Goal: Information Seeking & Learning: Learn about a topic

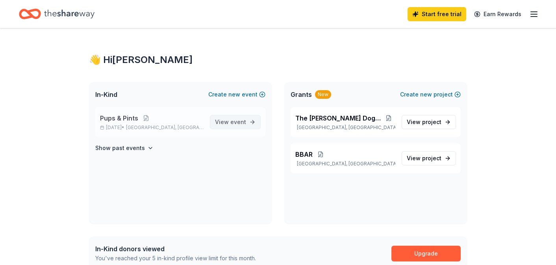
click at [221, 123] on span "View event" at bounding box center [230, 121] width 31 height 9
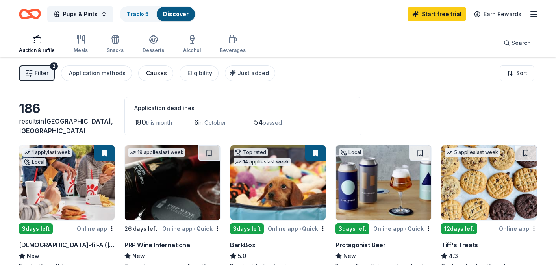
click at [150, 77] on div "Causes" at bounding box center [156, 73] width 21 height 9
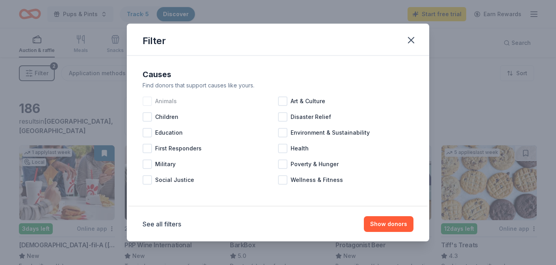
click at [152, 100] on div "Animals" at bounding box center [210, 101] width 135 height 16
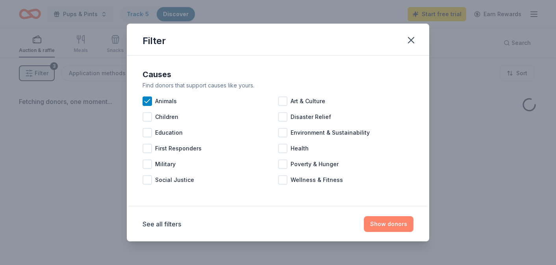
click at [390, 226] on button "Show donors" at bounding box center [389, 224] width 50 height 16
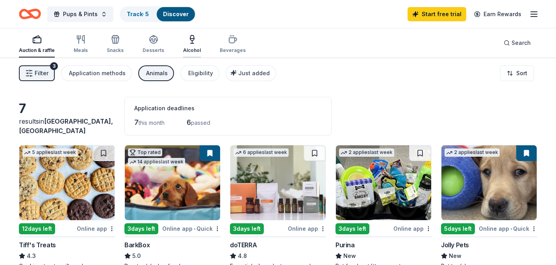
click at [187, 46] on div "Alcohol" at bounding box center [192, 44] width 18 height 19
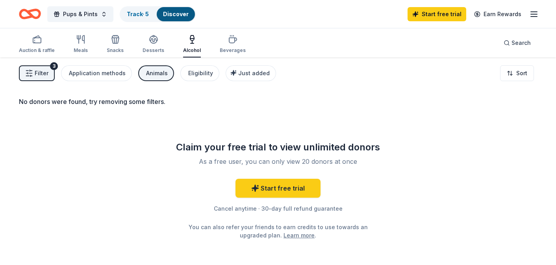
click at [213, 47] on div "Auction & raffle Meals Snacks Desserts Alcohol Beverages" at bounding box center [132, 45] width 227 height 26
click at [222, 48] on div "Beverages" at bounding box center [233, 50] width 26 height 6
click at [81, 48] on div "Meals" at bounding box center [81, 50] width 14 height 6
click at [118, 45] on div "Snacks" at bounding box center [115, 44] width 17 height 19
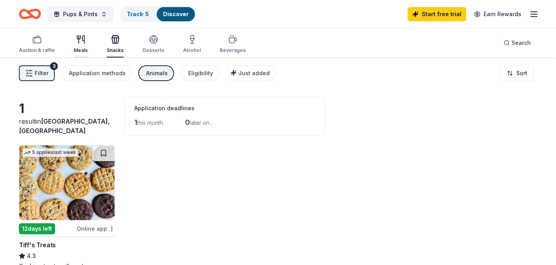
click at [79, 41] on icon "button" at bounding box center [79, 39] width 0 height 8
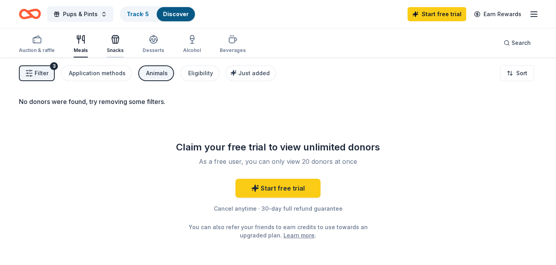
click at [107, 46] on div "Snacks" at bounding box center [115, 44] width 17 height 19
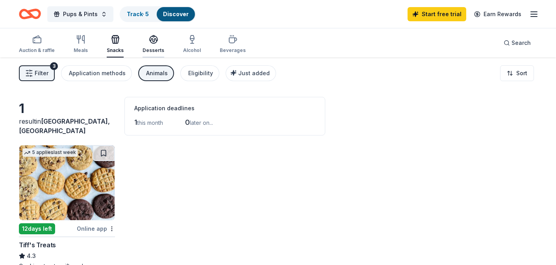
click at [155, 48] on div "Desserts" at bounding box center [154, 50] width 22 height 6
click at [184, 44] on div "Alcohol" at bounding box center [192, 44] width 18 height 19
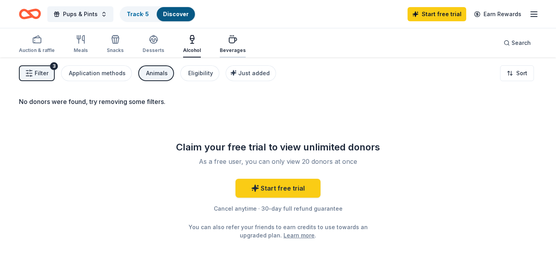
click at [228, 43] on icon "button" at bounding box center [232, 39] width 9 height 9
click at [38, 43] on icon "button" at bounding box center [36, 39] width 9 height 9
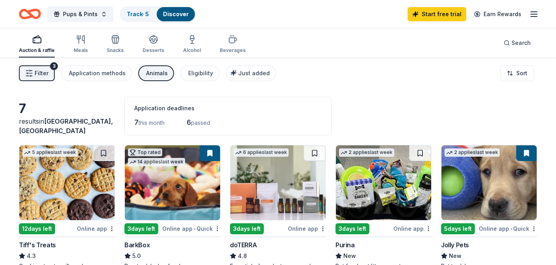
click at [146, 72] on div "Animals" at bounding box center [157, 73] width 22 height 9
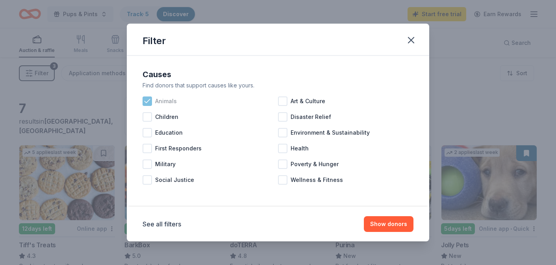
click at [148, 104] on icon at bounding box center [147, 101] width 8 height 8
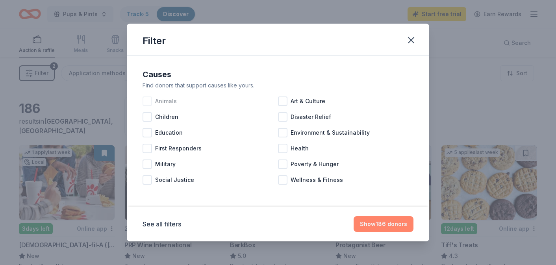
click at [398, 226] on button "Show 186 donors" at bounding box center [384, 224] width 60 height 16
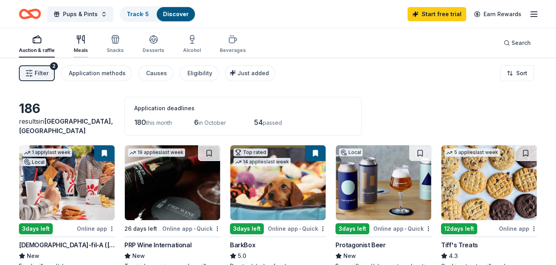
click at [78, 48] on div "Meals" at bounding box center [81, 50] width 14 height 6
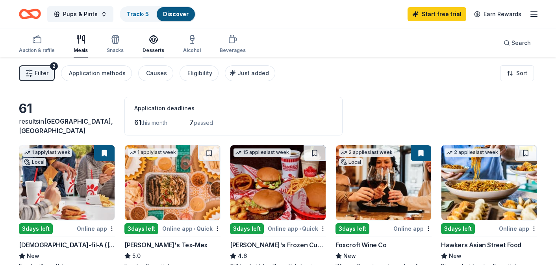
click at [155, 46] on div "Desserts" at bounding box center [154, 44] width 22 height 19
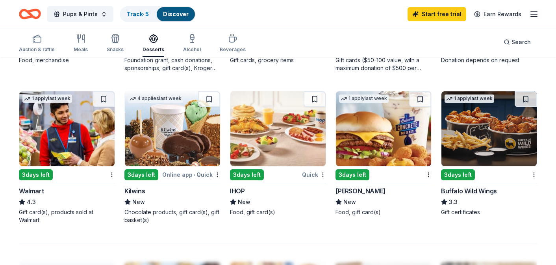
scroll to position [534, 0]
